Goal: Communication & Community: Ask a question

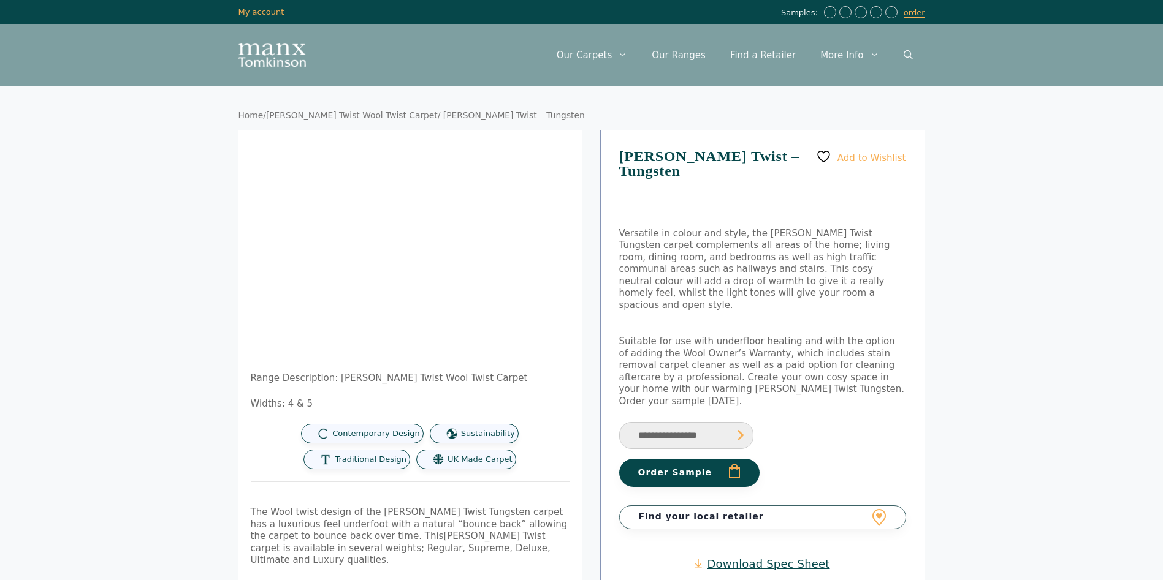
scroll to position [784, 0]
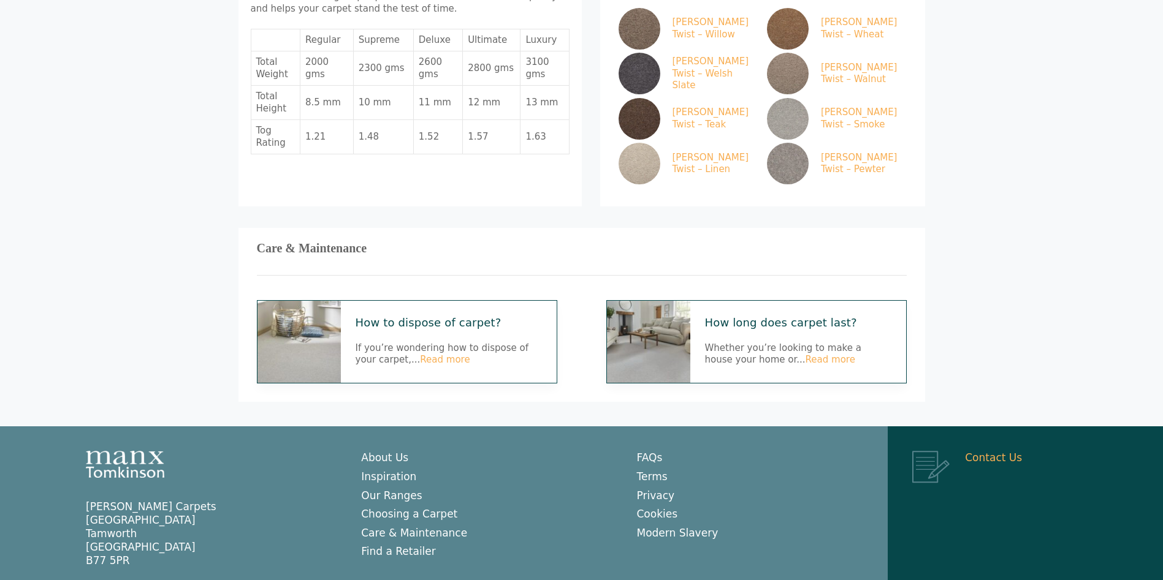
click at [984, 452] on link "Contact Us" at bounding box center [993, 458] width 57 height 12
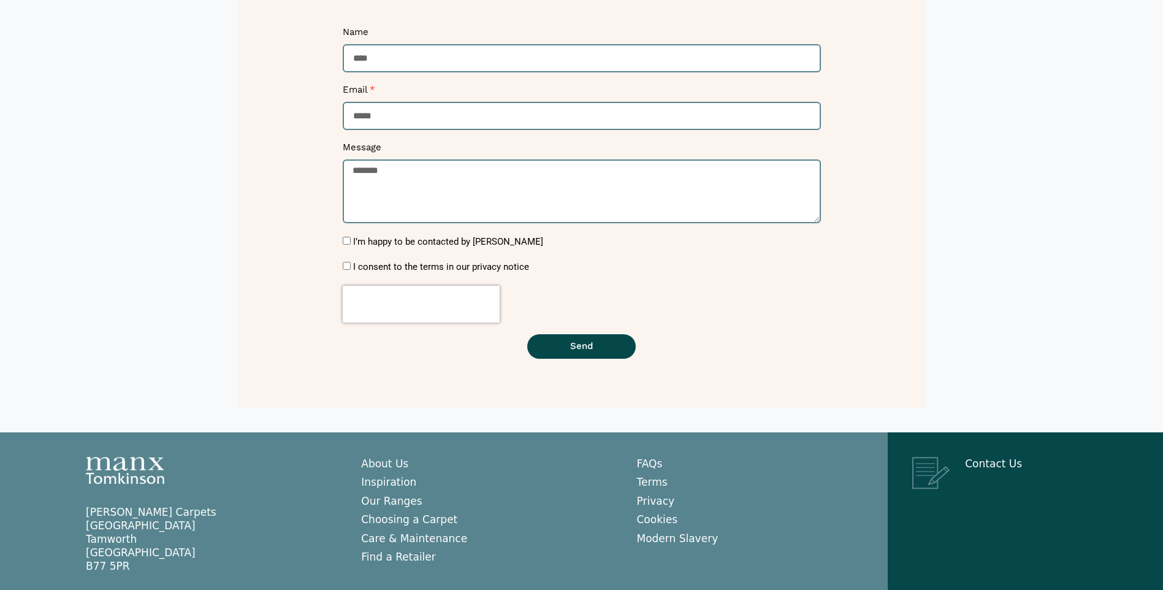
scroll to position [295, 0]
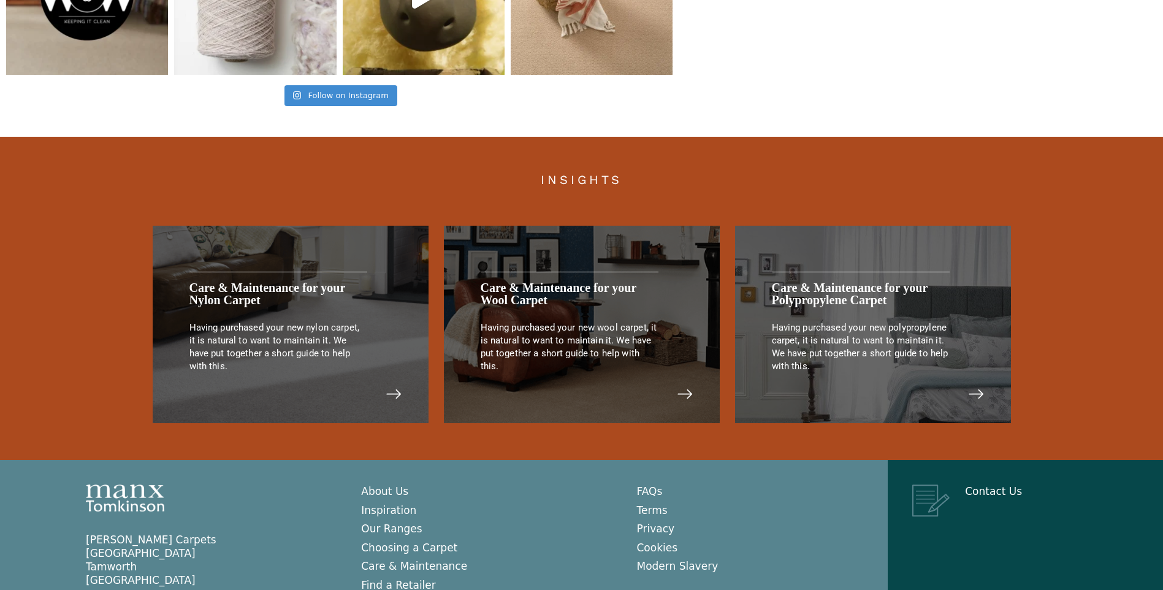
scroll to position [2506, 0]
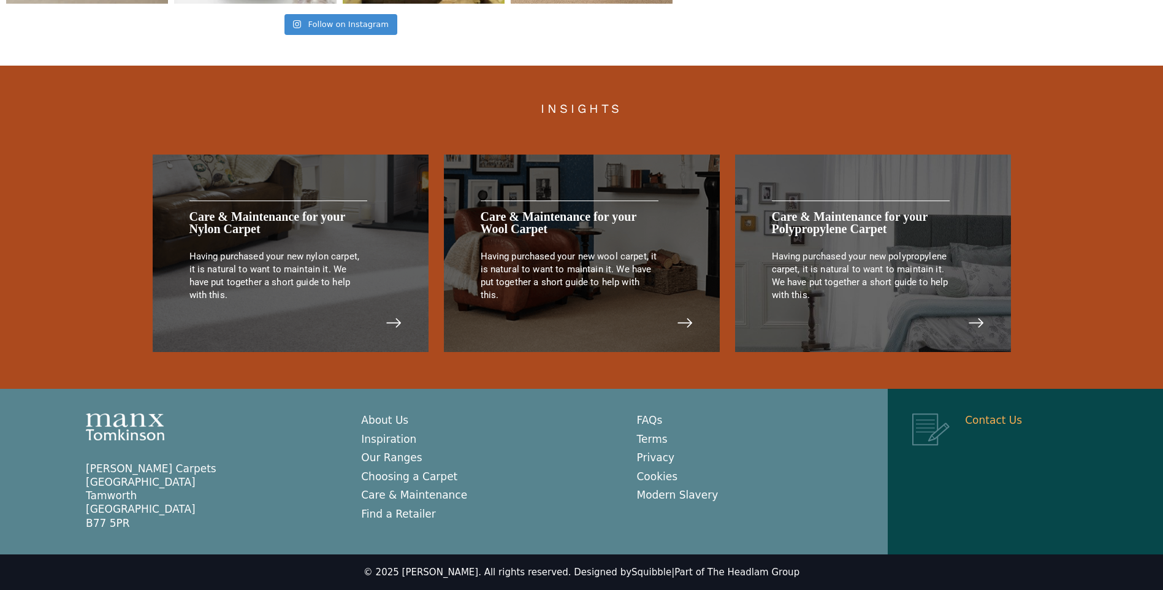
click at [996, 415] on link "Contact Us" at bounding box center [993, 420] width 57 height 12
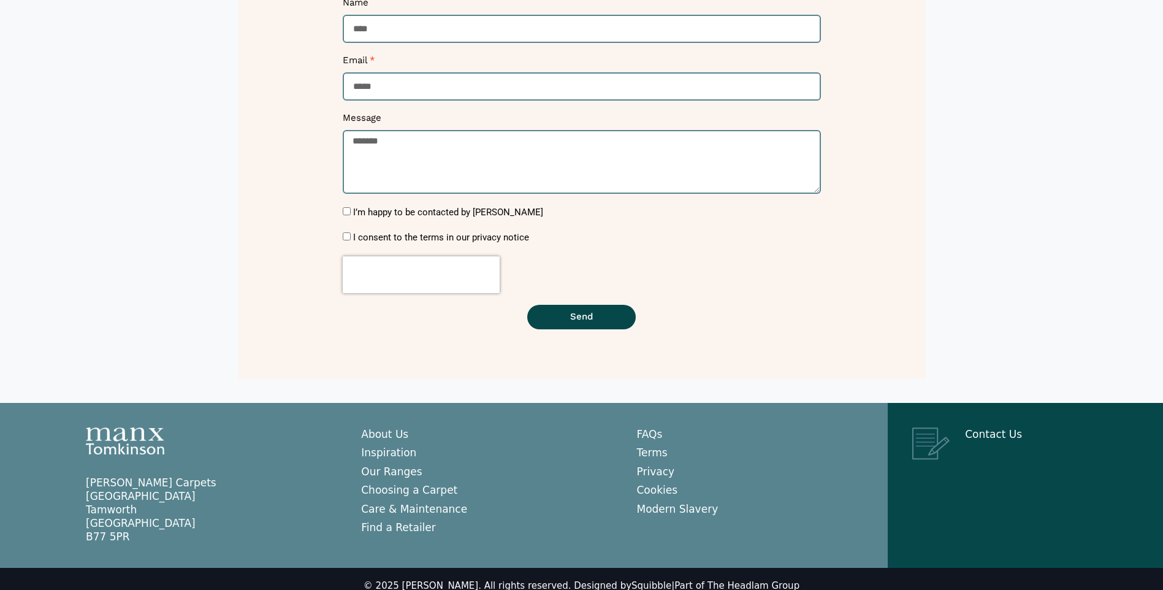
scroll to position [295, 0]
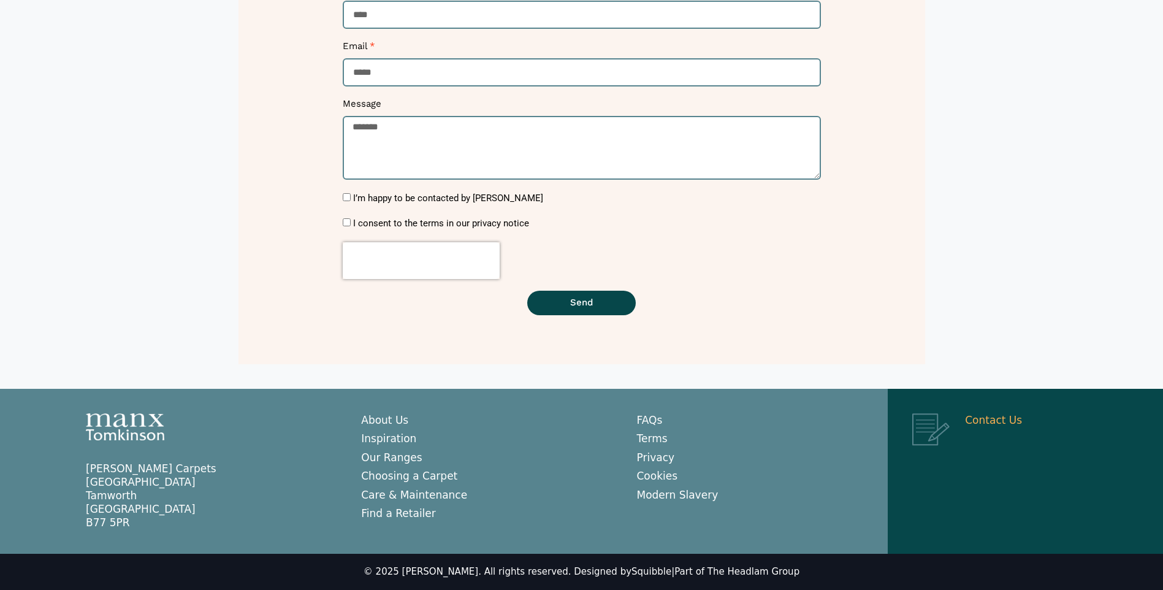
click at [966, 418] on link "Contact Us" at bounding box center [993, 420] width 57 height 12
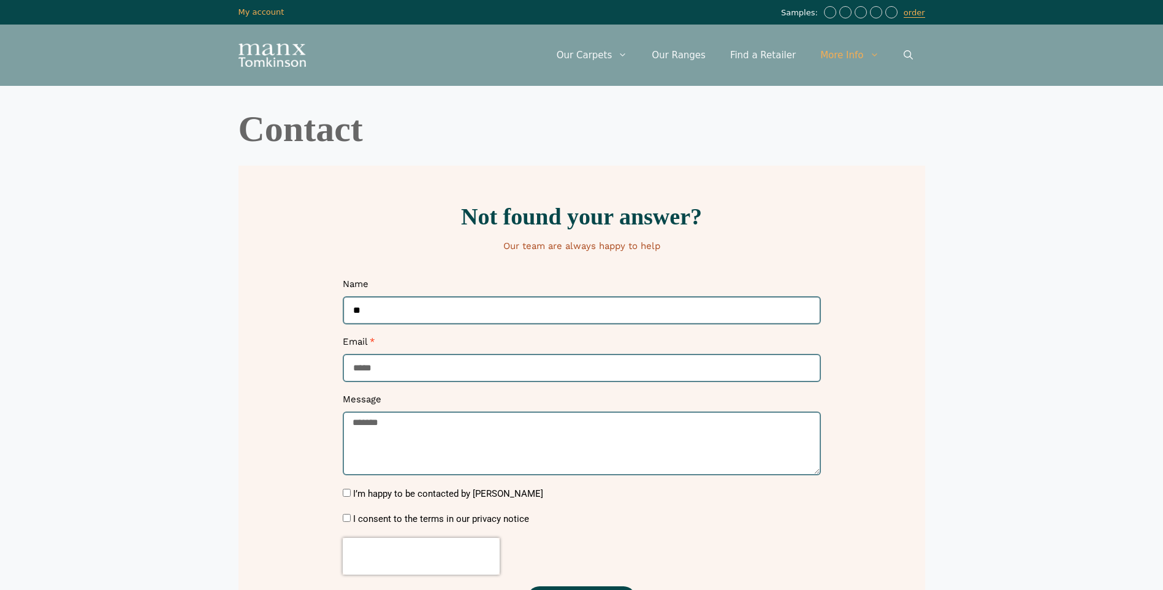
type input "*"
click at [394, 310] on input "**********" at bounding box center [582, 310] width 478 height 29
type input "**********"
click at [393, 428] on textarea "Message" at bounding box center [582, 443] width 478 height 64
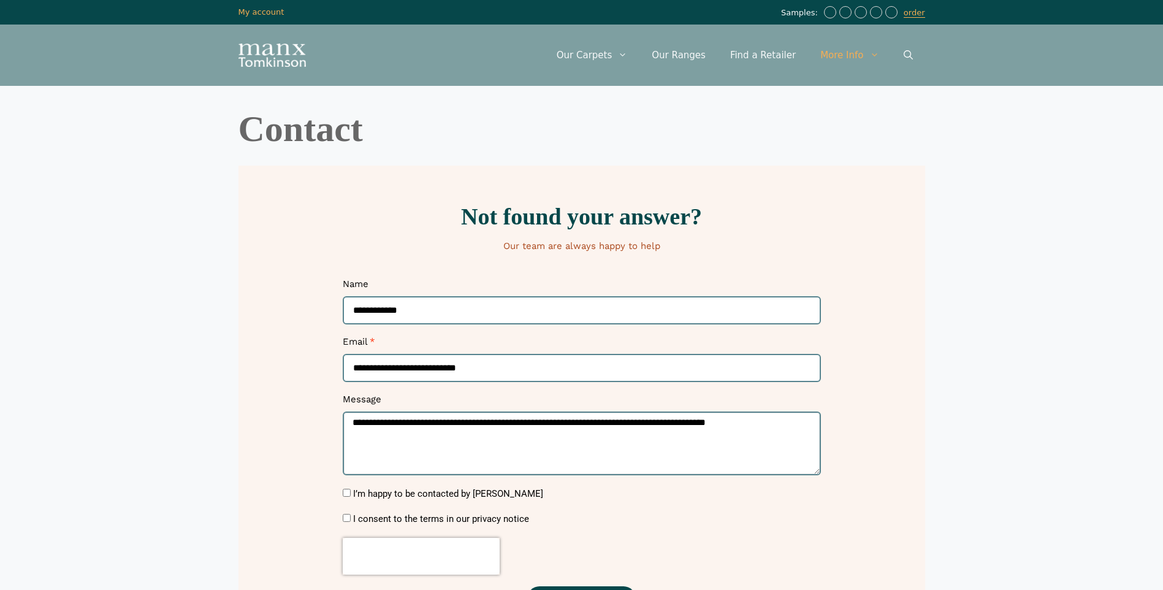
type textarea "**********"
click at [426, 491] on label "I’m happy to be contacted by [PERSON_NAME]" at bounding box center [448, 493] width 190 height 11
click at [424, 518] on label "I consent to the terms in our privacy notice" at bounding box center [441, 518] width 176 height 11
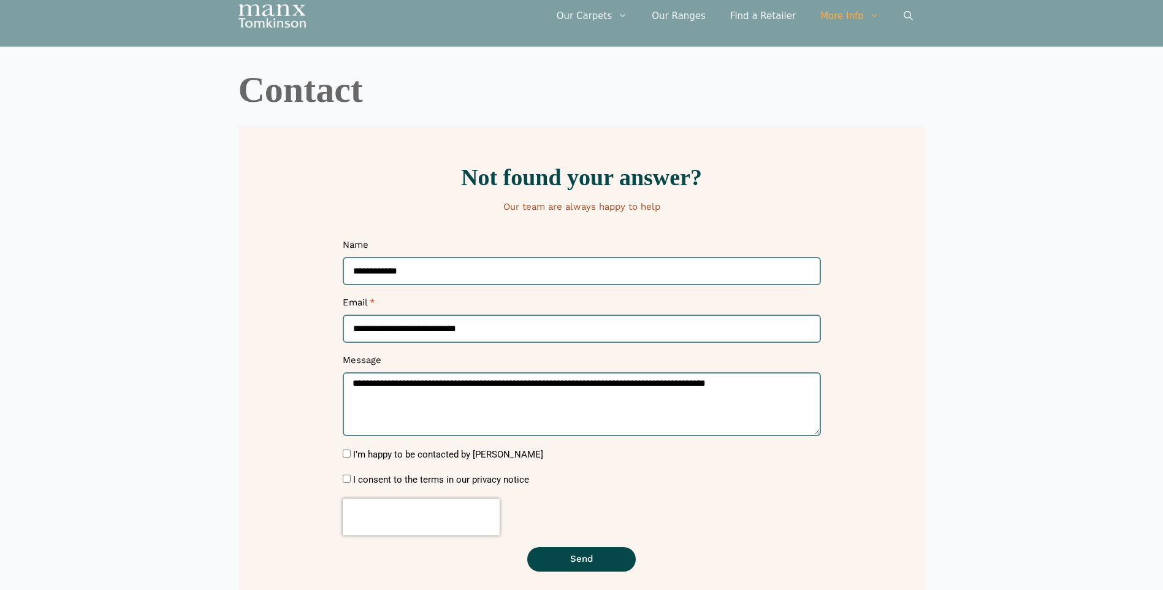
scroll to position [61, 0]
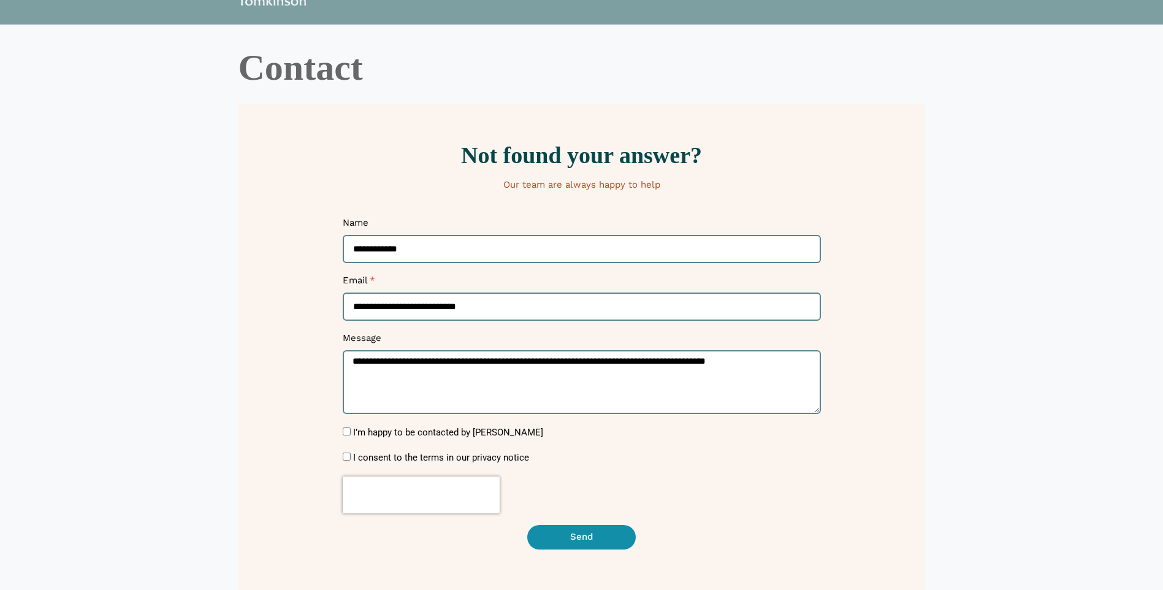
click at [579, 544] on button "Send" at bounding box center [581, 537] width 108 height 25
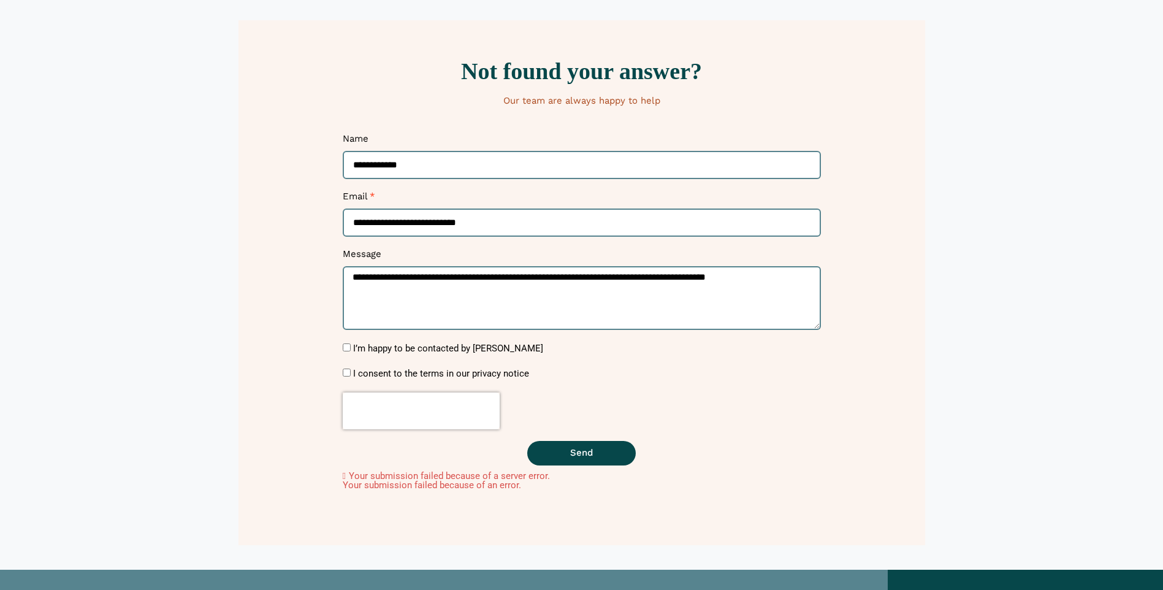
scroll to position [184, 0]
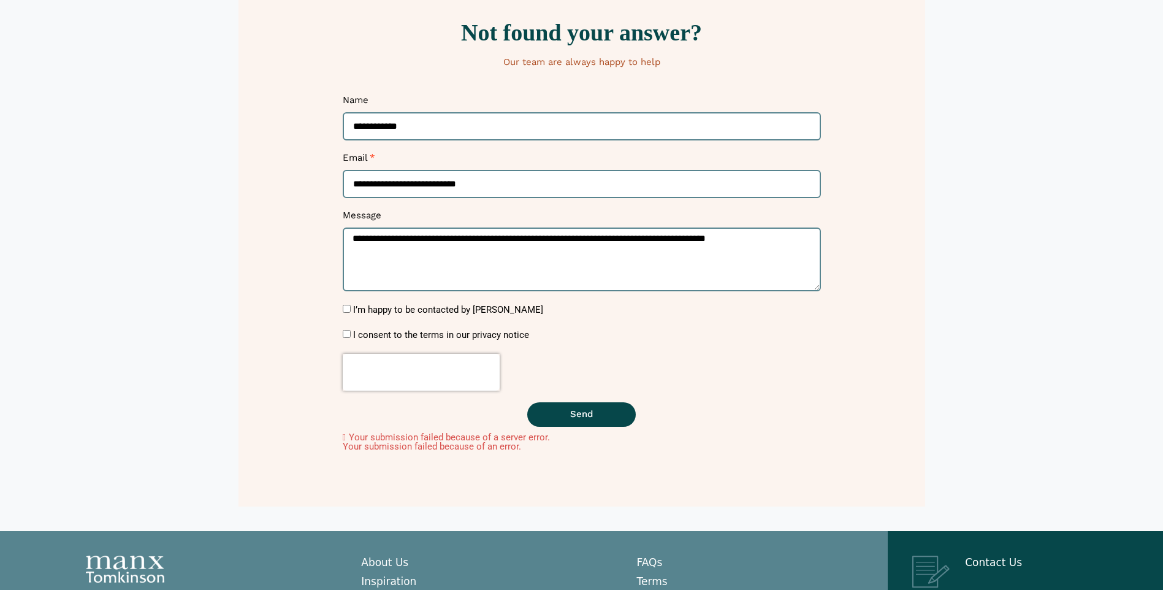
click at [359, 334] on label "I consent to the terms in our privacy notice" at bounding box center [441, 334] width 176 height 11
click at [359, 308] on label "I’m happy to be contacted by [PERSON_NAME]" at bounding box center [448, 309] width 190 height 11
click at [373, 327] on div "**********" at bounding box center [582, 266] width 478 height 344
click at [363, 334] on label "I consent to the terms in our privacy notice" at bounding box center [441, 334] width 176 height 11
click at [572, 398] on div "**********" at bounding box center [582, 266] width 478 height 344
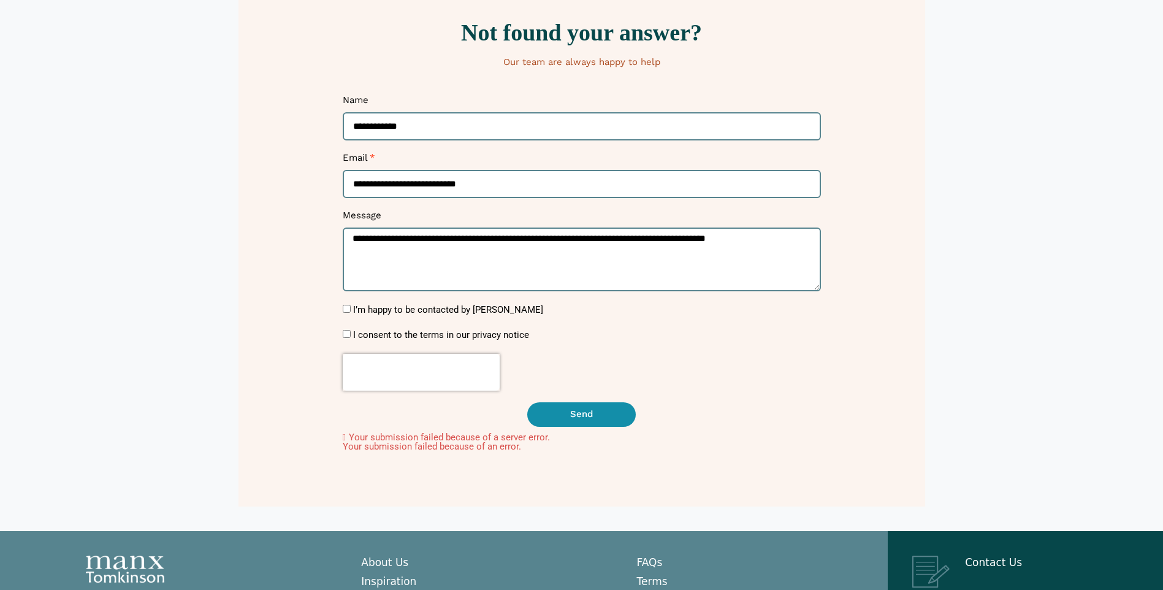
click at [580, 411] on span "Send" at bounding box center [581, 413] width 23 height 9
click at [355, 308] on label "I’m happy to be contacted by [PERSON_NAME]" at bounding box center [448, 309] width 190 height 11
click at [597, 417] on button "Send" at bounding box center [581, 414] width 108 height 25
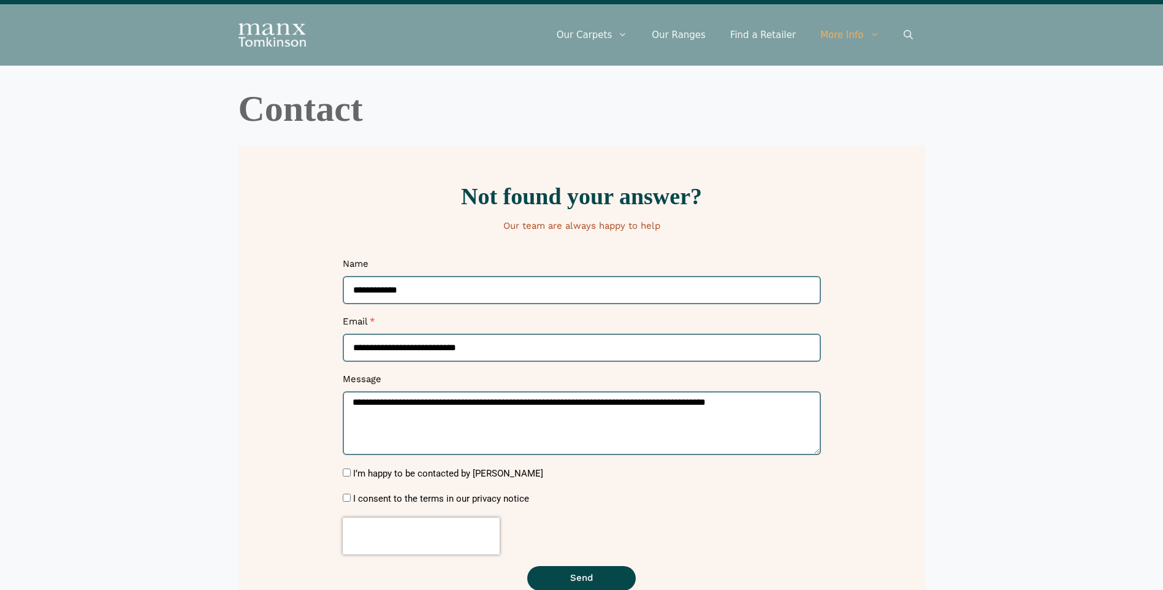
scroll to position [0, 0]
